Goal: Find contact information: Find contact information

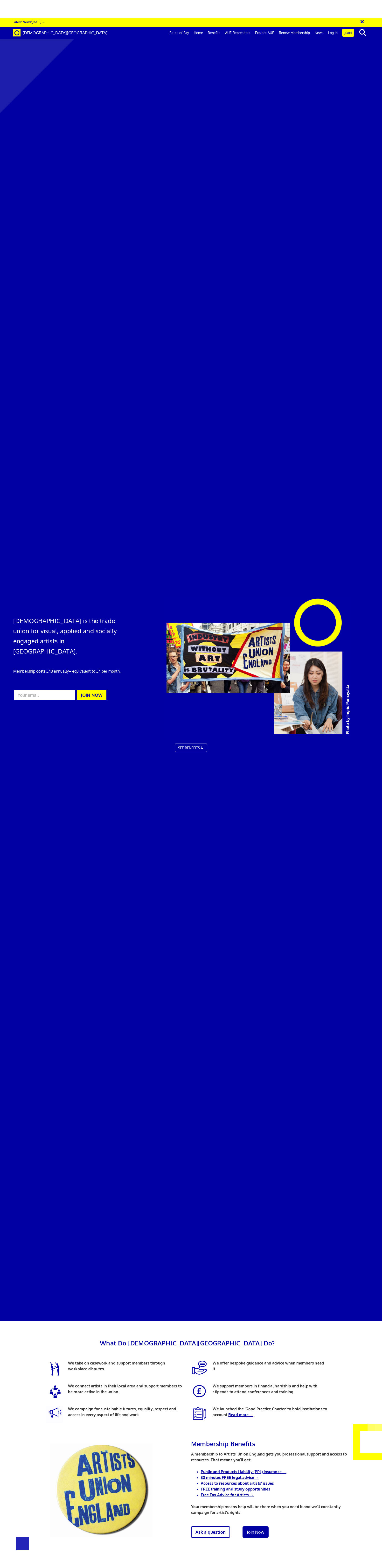
scroll to position [1384, 0]
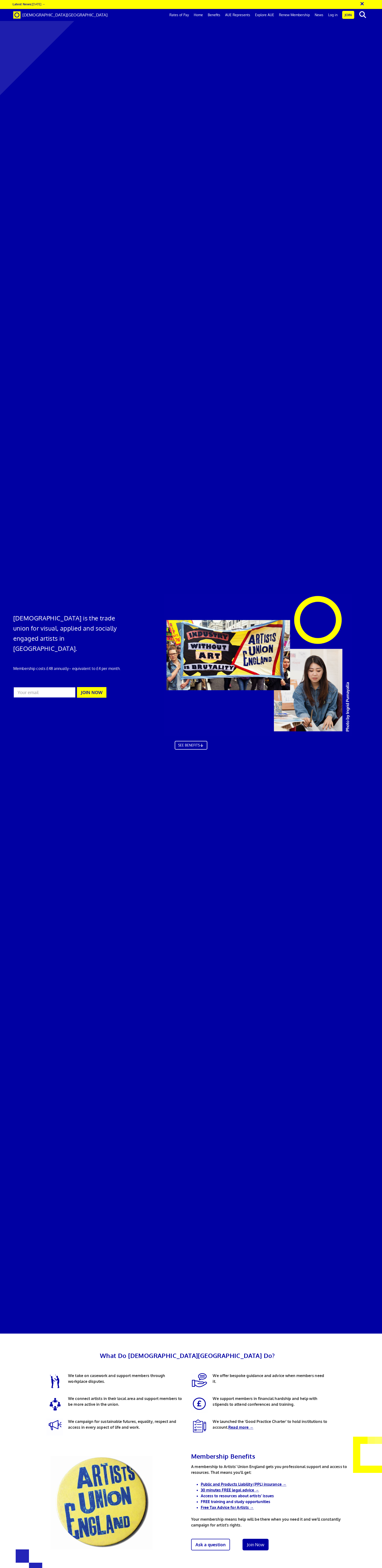
drag, startPoint x: 307, startPoint y: 73, endPoint x: 230, endPoint y: 11, distance: 98.9
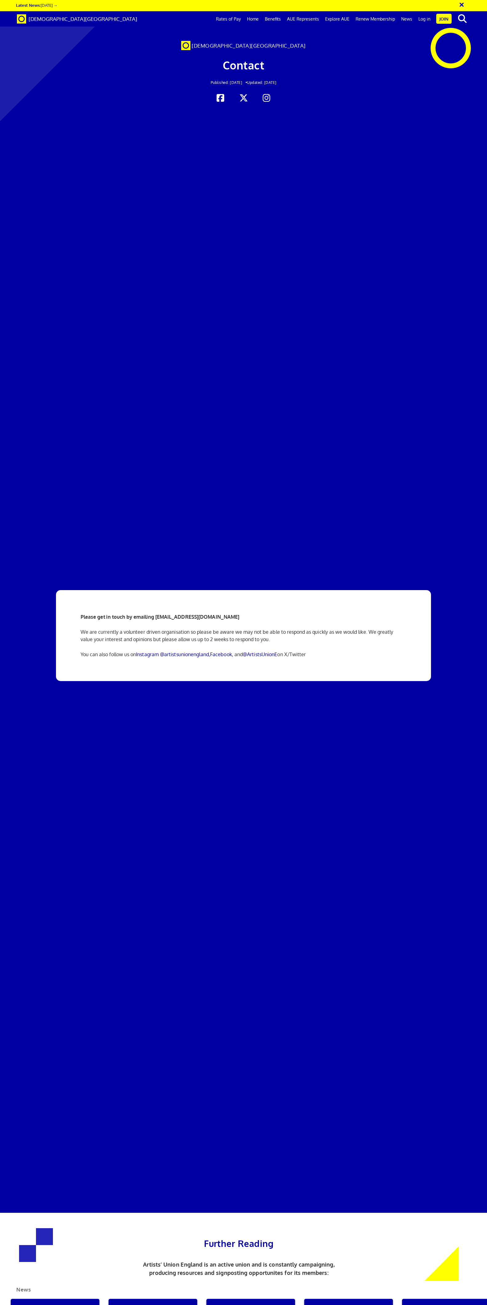
scroll to position [1076, 0]
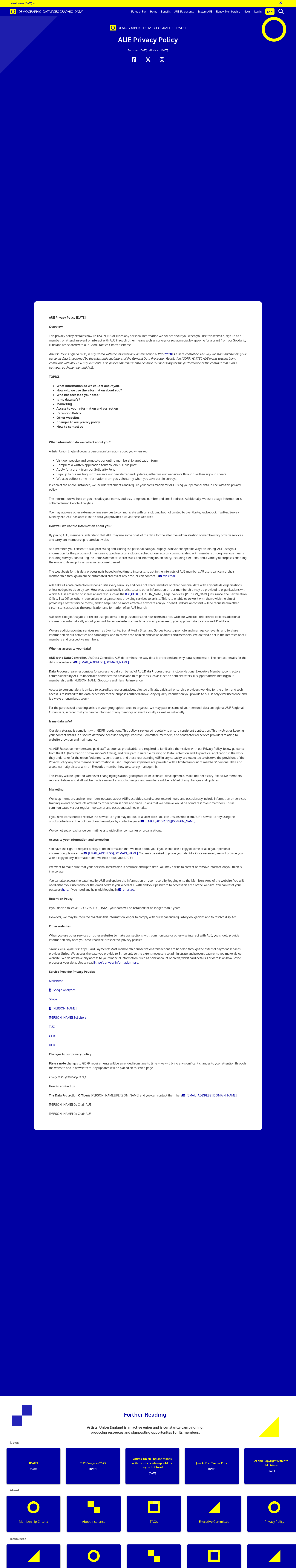
scroll to position [1428, 0]
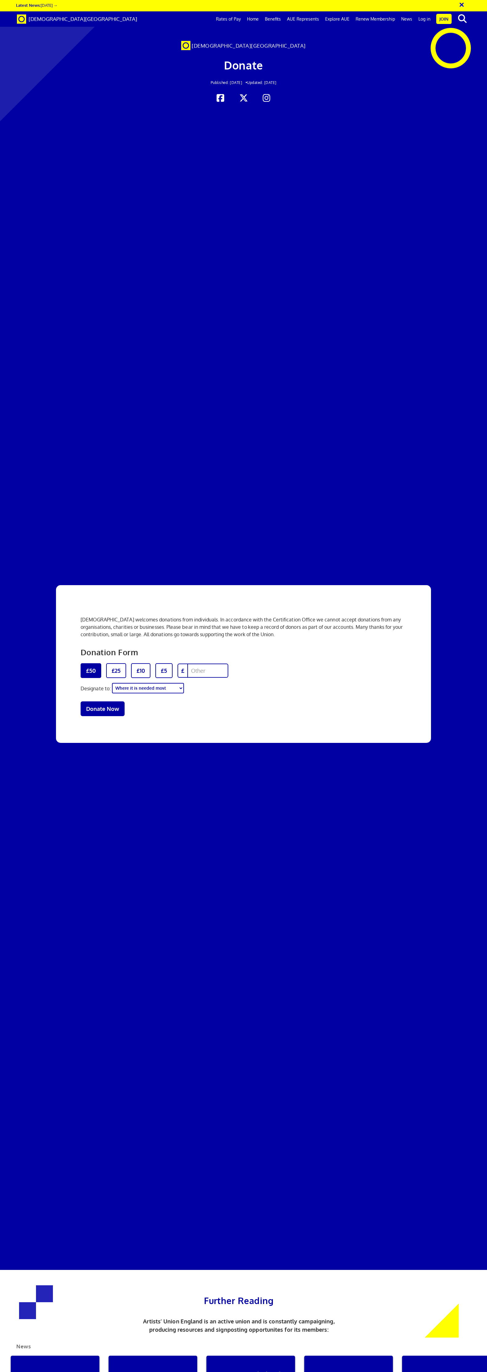
scroll to position [1142, 0]
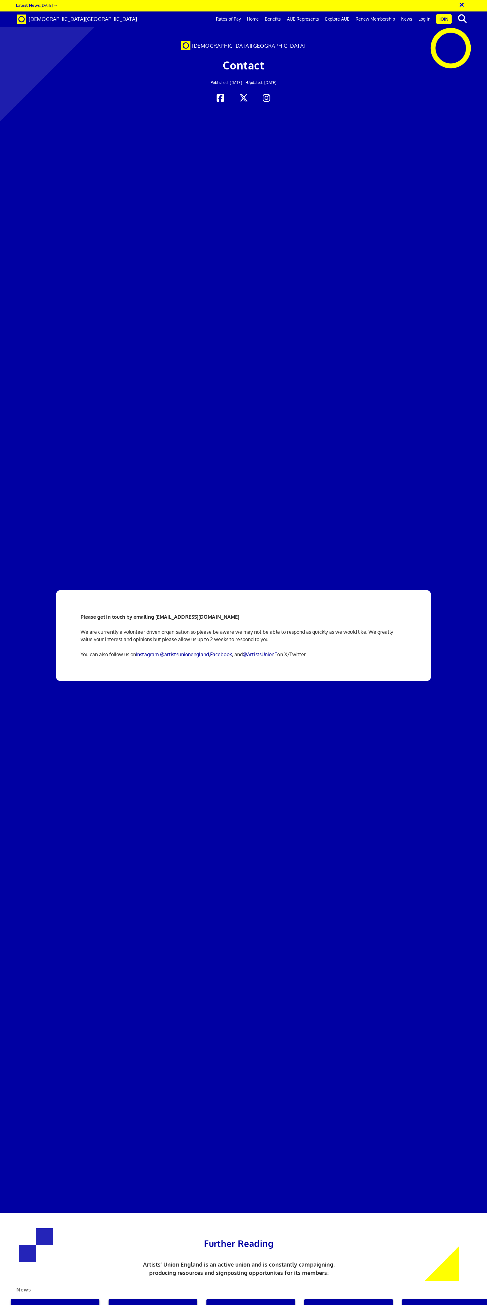
scroll to position [1076, 0]
